Goal: Information Seeking & Learning: Learn about a topic

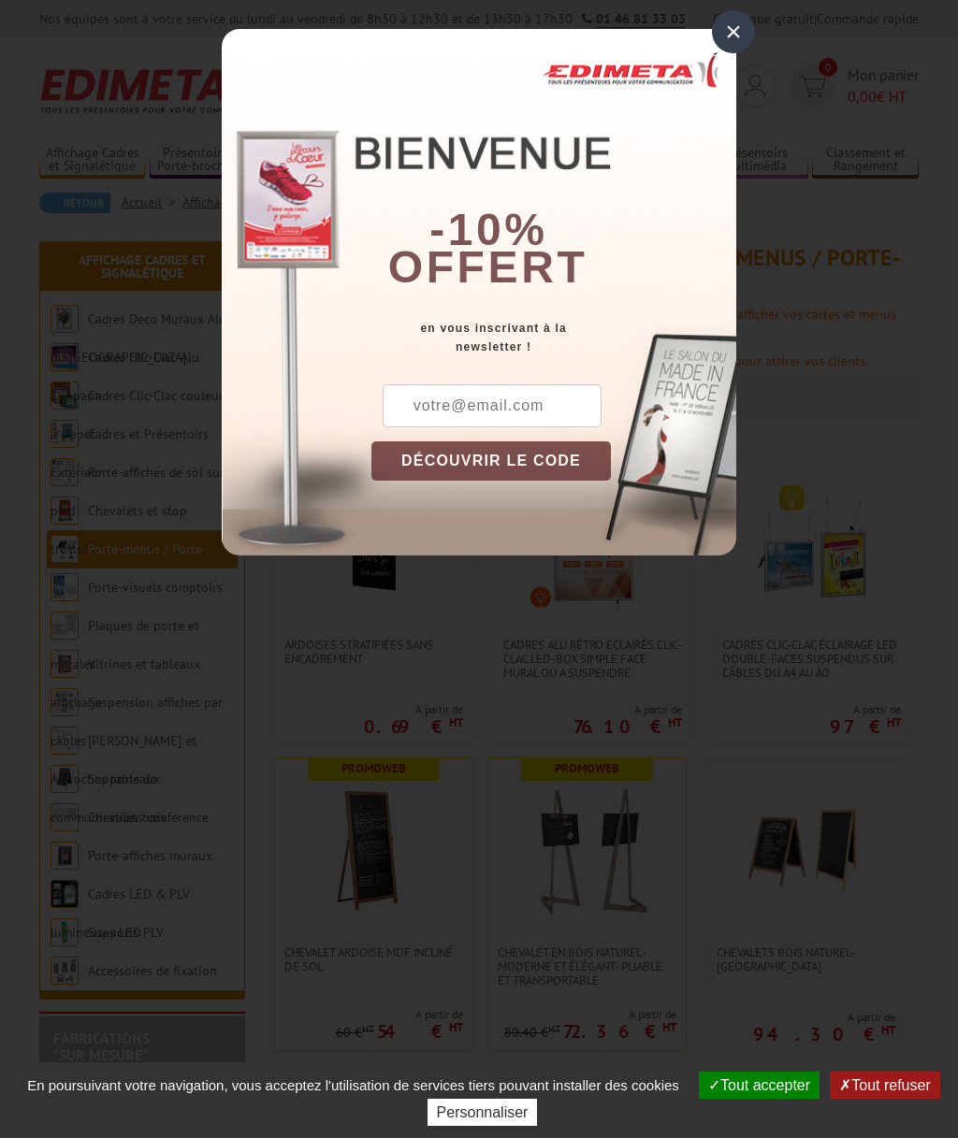
click at [737, 38] on div "×" at bounding box center [733, 31] width 43 height 43
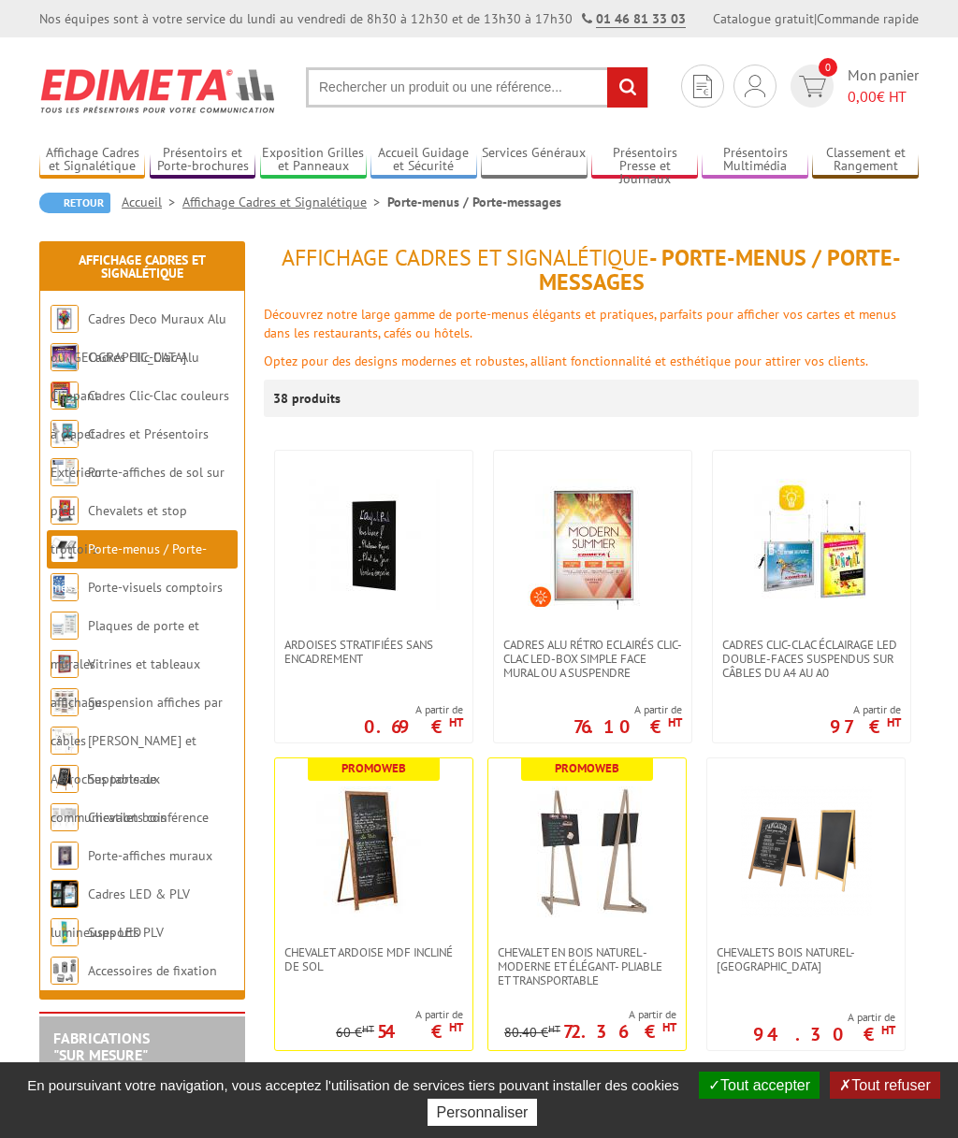
click at [124, 671] on link "Vitrines et tableaux affichage" at bounding box center [126, 683] width 150 height 55
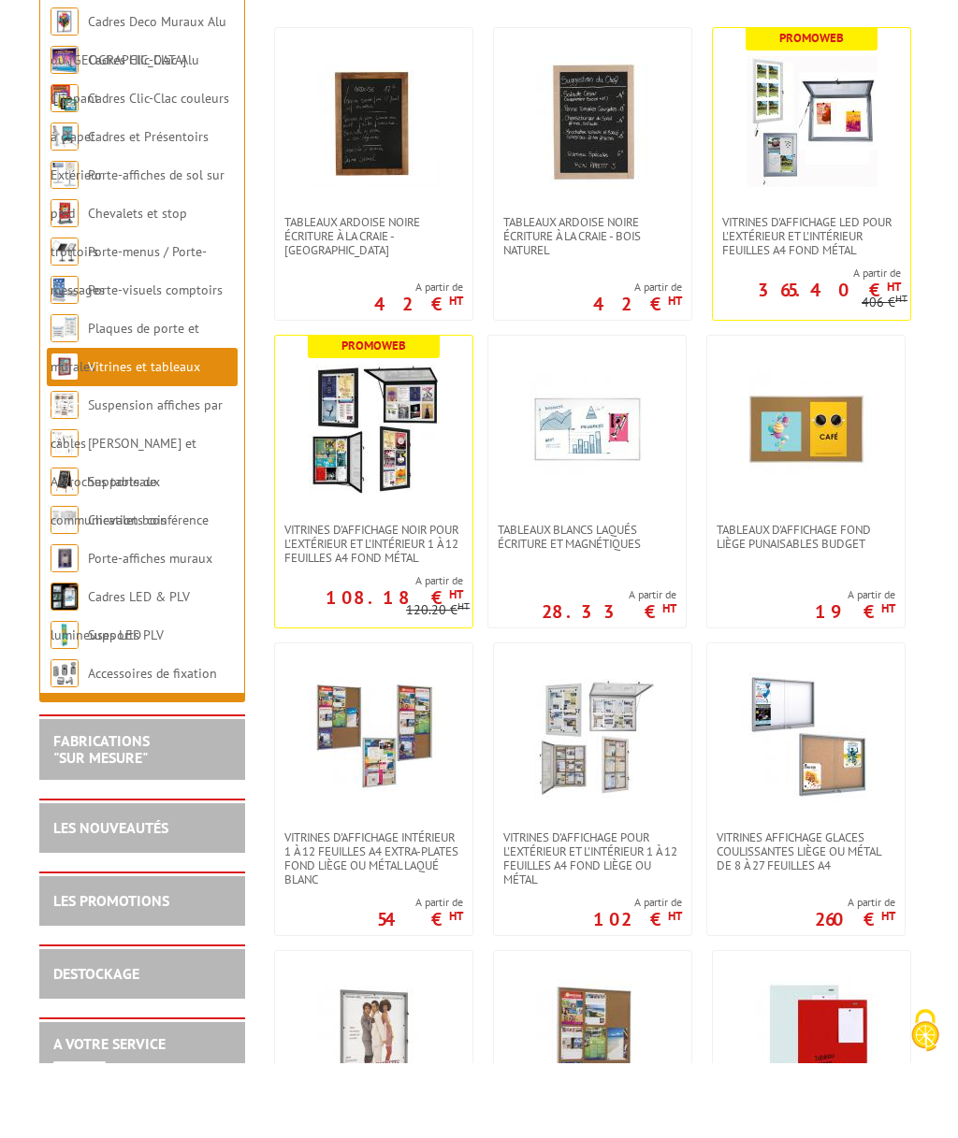
scroll to position [419, 0]
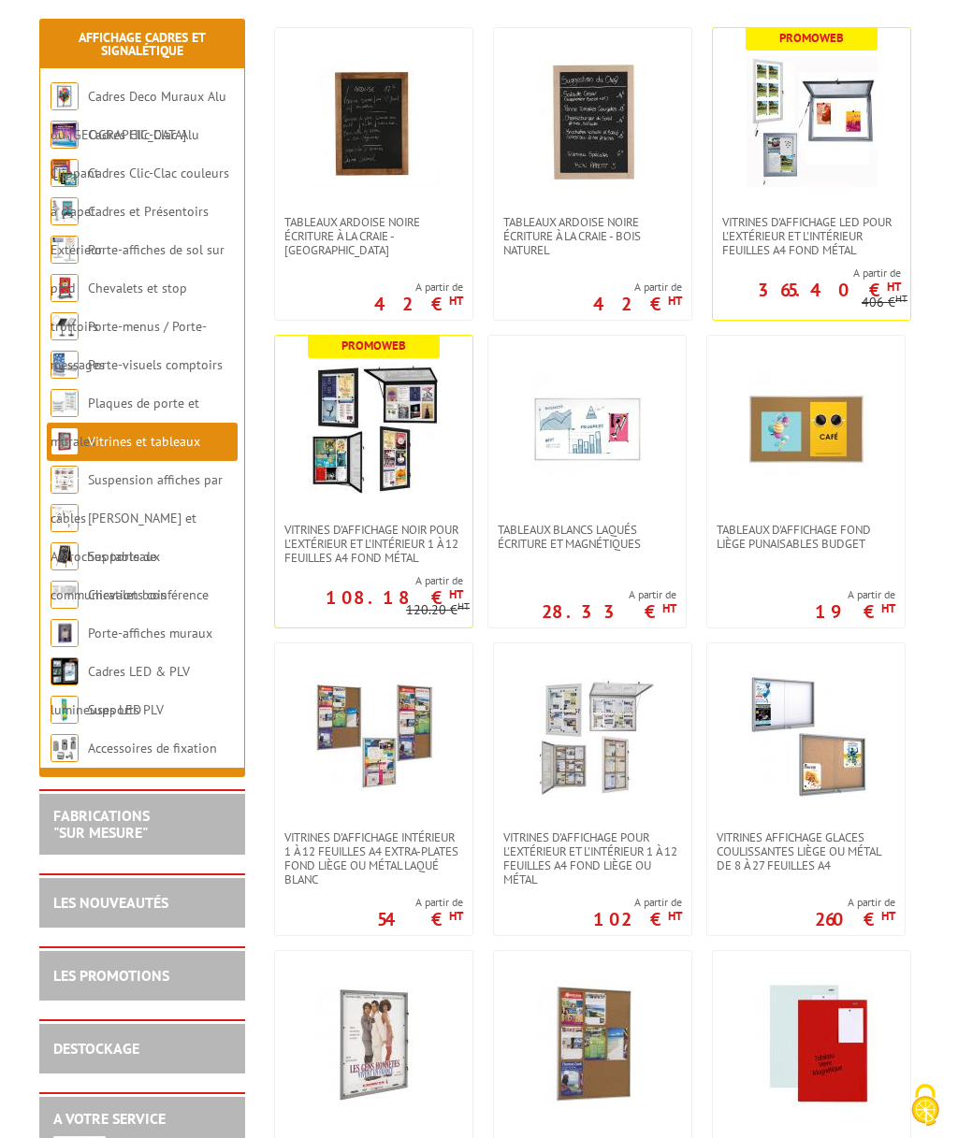
click at [356, 429] on img at bounding box center [374, 429] width 131 height 131
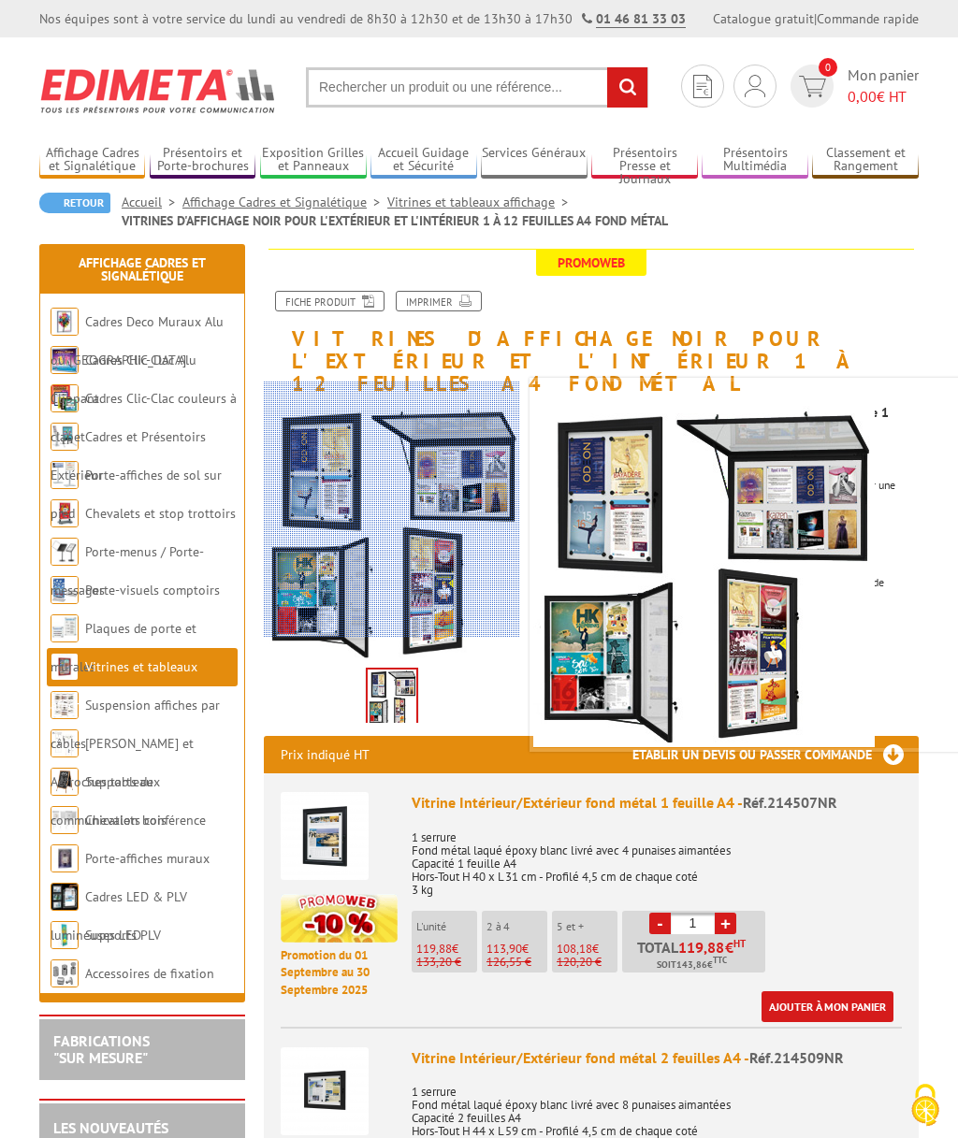
click at [327, 600] on div at bounding box center [436, 500] width 345 height 275
click at [395, 635] on div at bounding box center [436, 500] width 345 height 275
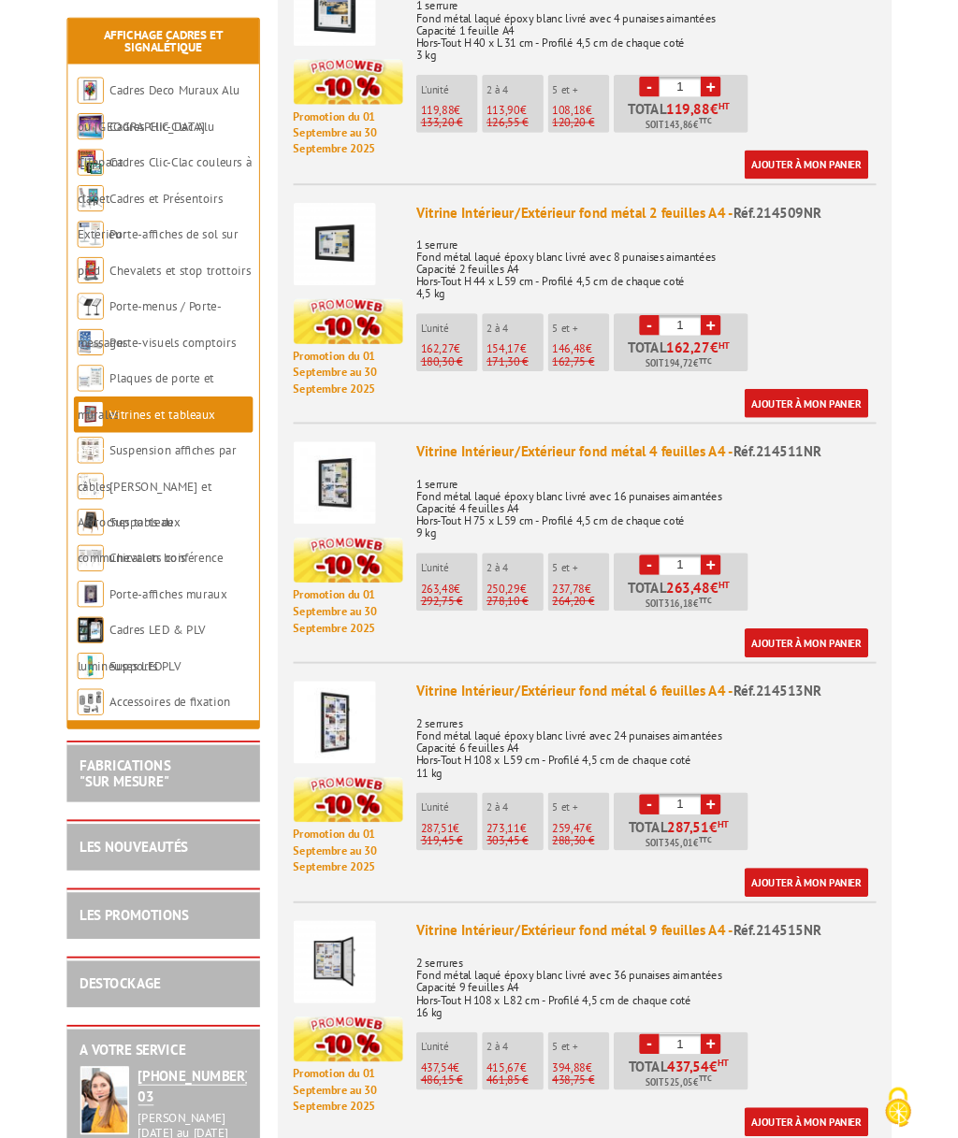
scroll to position [905, 0]
